Goal: Task Accomplishment & Management: Manage account settings

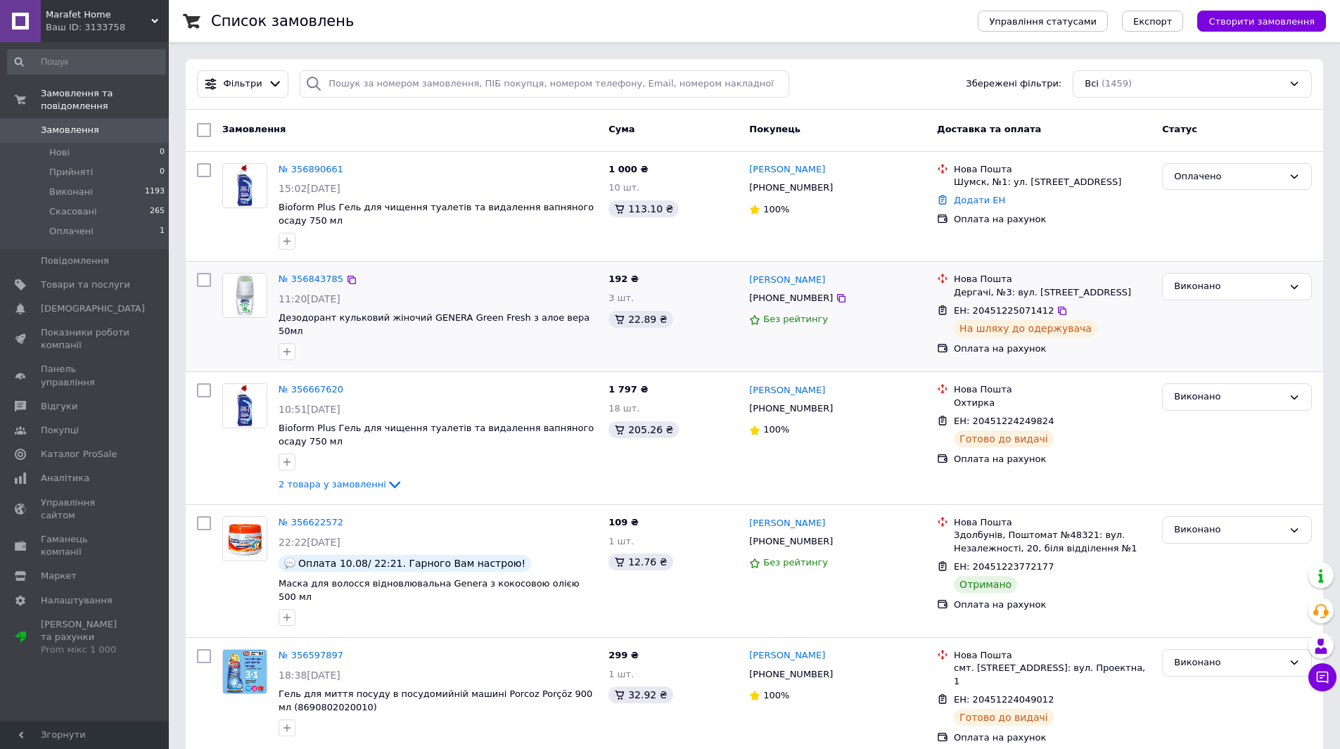
scroll to position [563, 0]
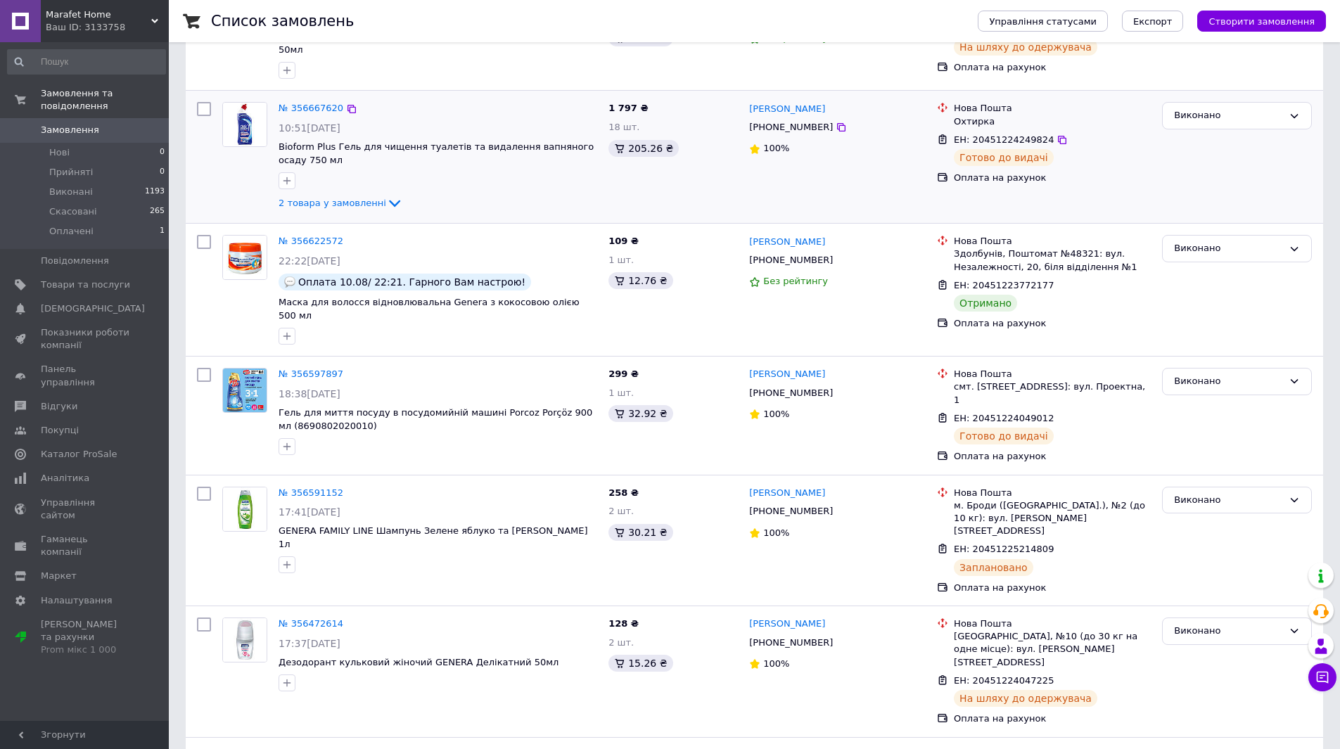
scroll to position [352, 0]
